Goal: Navigation & Orientation: Find specific page/section

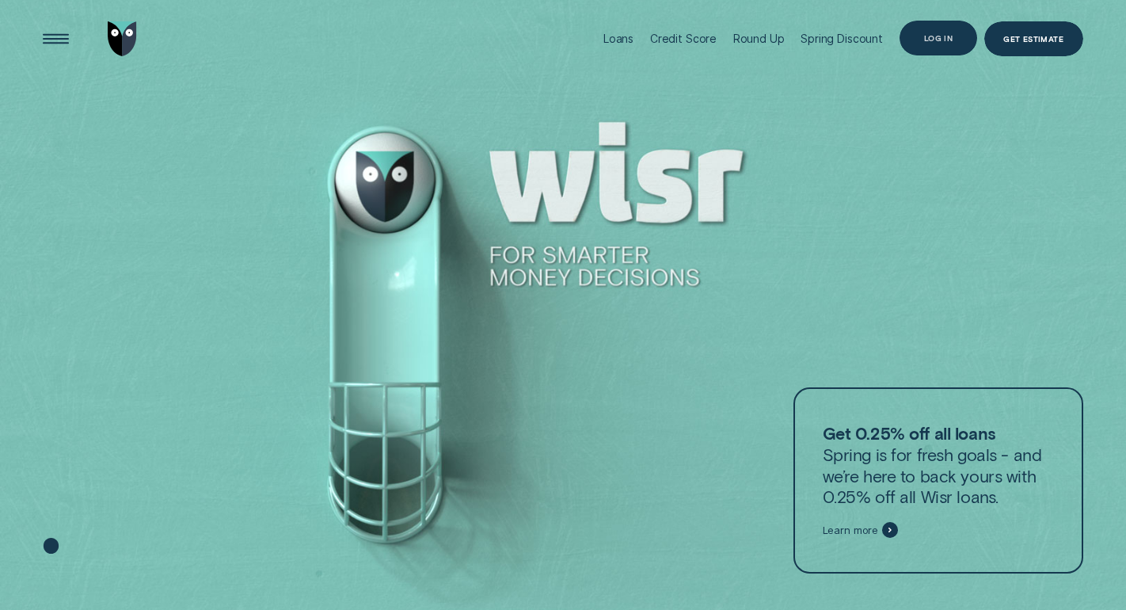
click at [940, 36] on div "Log in" at bounding box center [938, 38] width 29 height 7
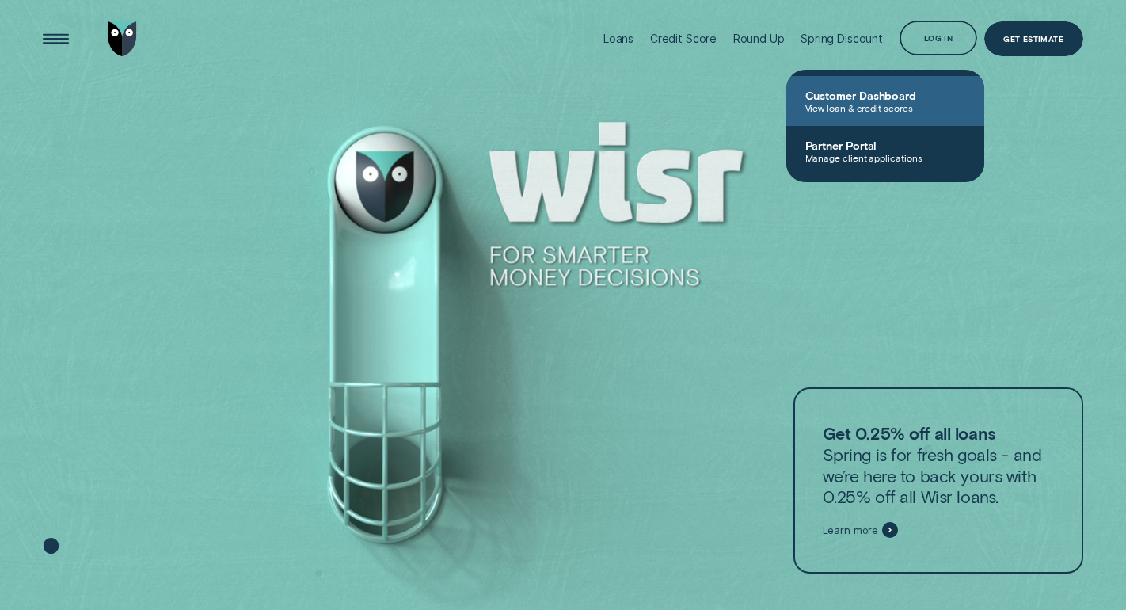
click at [851, 98] on span "Customer Dashboard" at bounding box center [885, 95] width 160 height 13
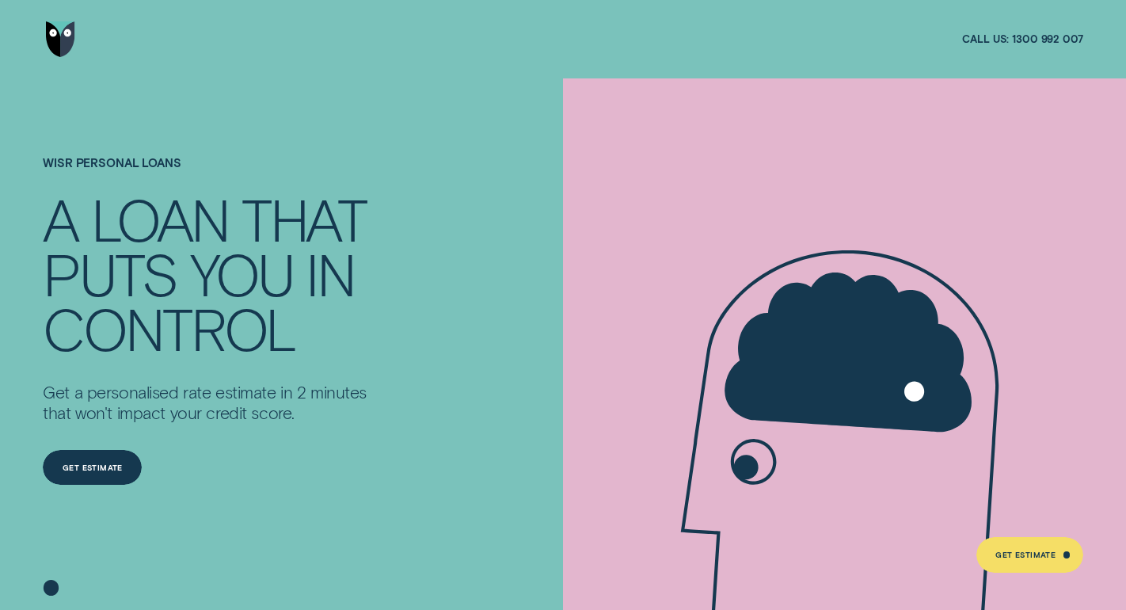
click at [68, 37] on img "Go to home page" at bounding box center [60, 38] width 29 height 35
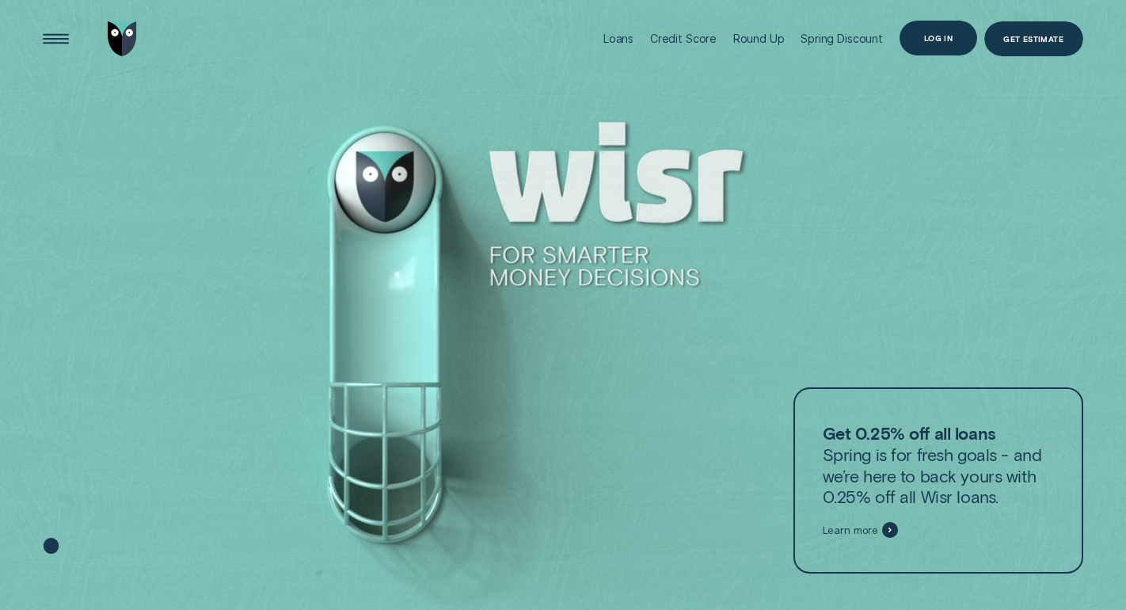
click at [919, 35] on div "Log in" at bounding box center [939, 38] width 78 height 35
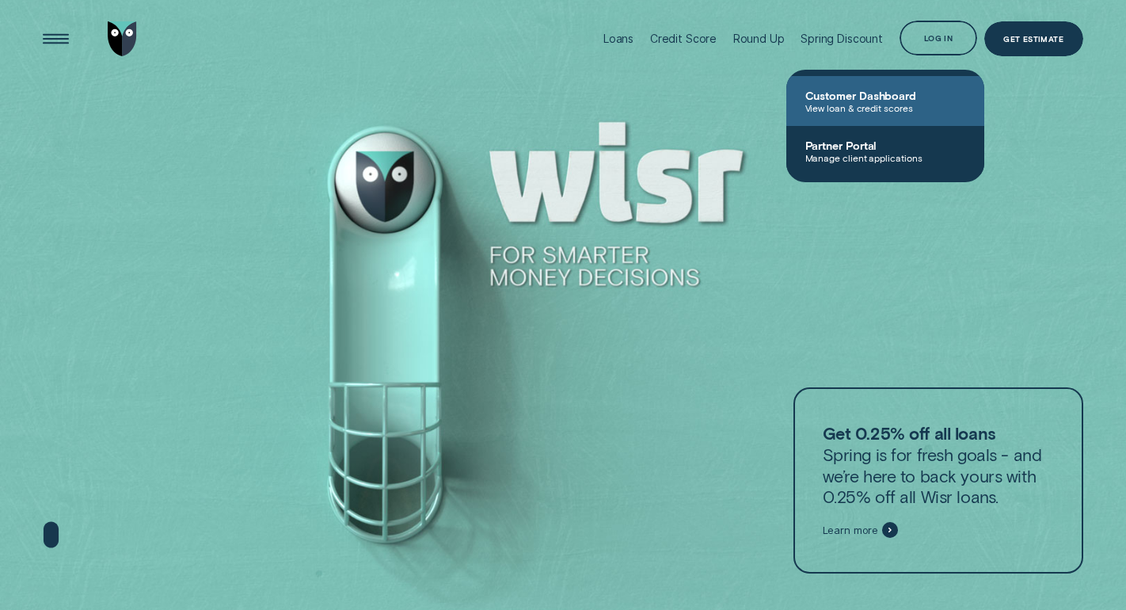
click at [846, 117] on link "Customer Dashboard View loan & credit scores" at bounding box center [885, 101] width 198 height 50
